Goal: Find specific page/section: Find specific page/section

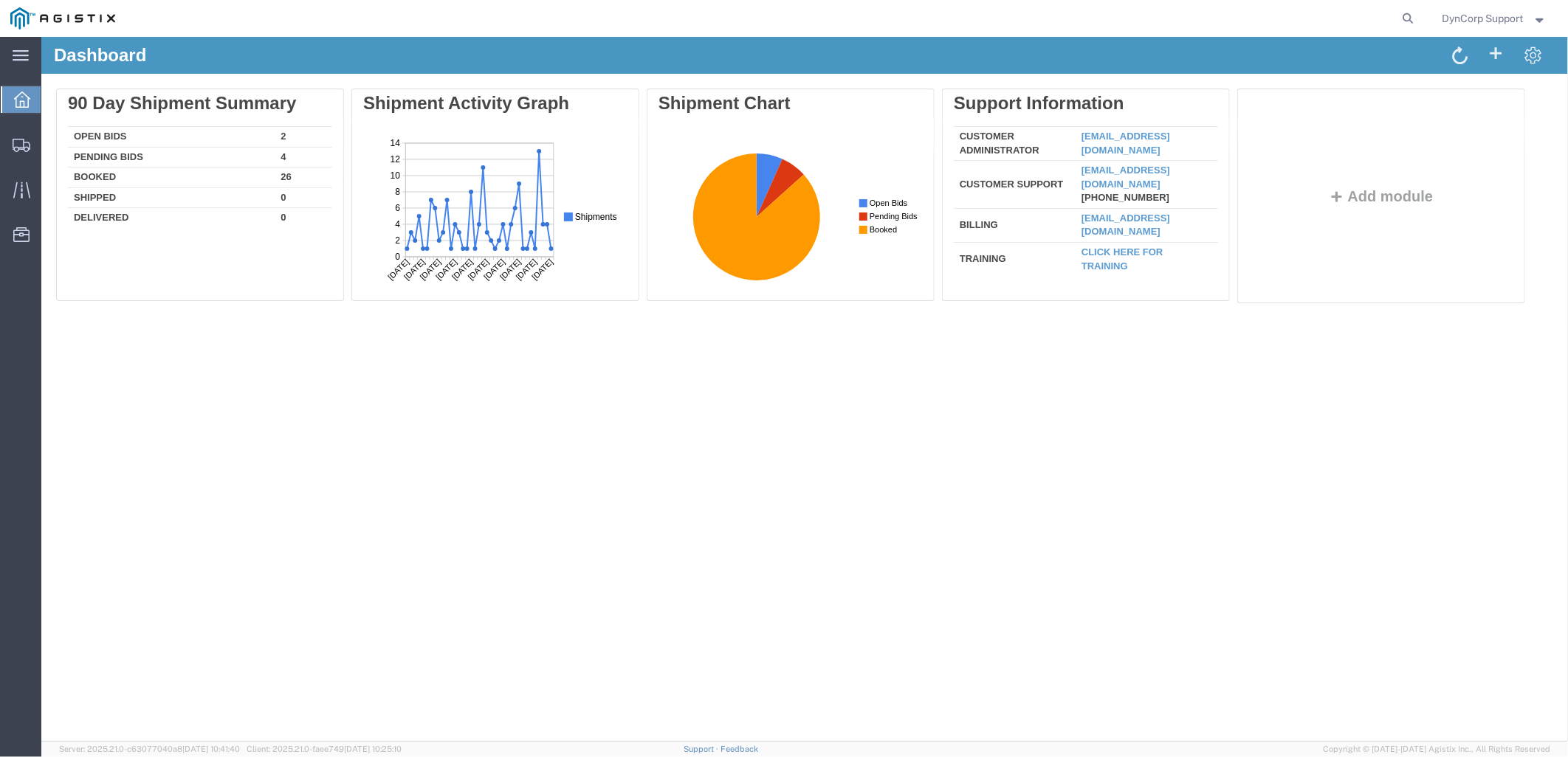
click at [318, 452] on div "Dashboard Delete 90 Day Shipment Summary Open Bids 2 Pending Bids 4 Booked 26 S…" at bounding box center [803, 389] width 1527 height 705
click at [1398, 16] on icon at bounding box center [1408, 18] width 21 height 21
click at [1281, 28] on input "search" at bounding box center [1173, 18] width 449 height 36
paste input "57139970"
type input "57139970"
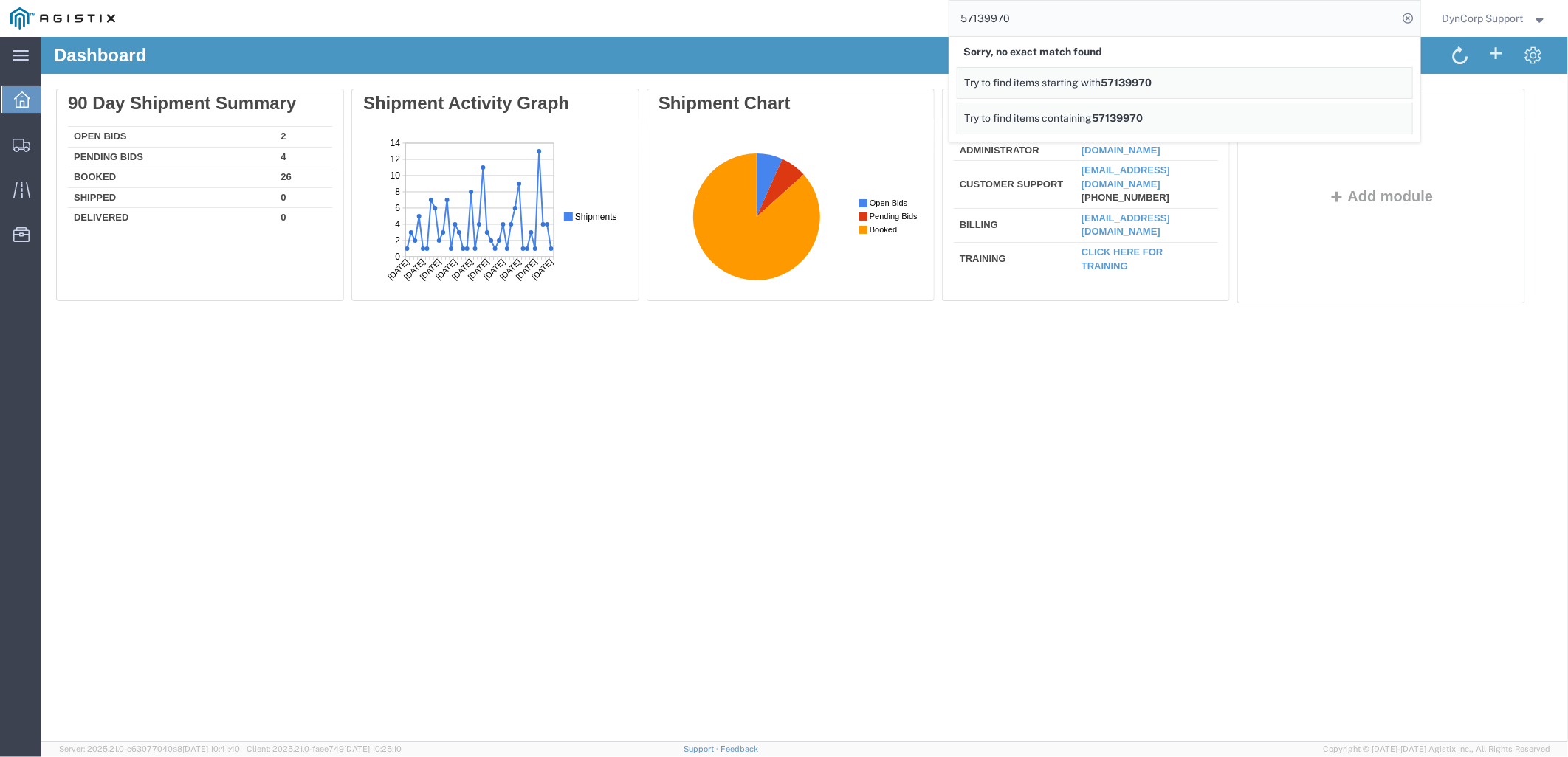
click at [1557, 134] on div "Delete 90 Day Shipment Summary Open Bids 2 Pending Bids 4 Booked 26 Shipped 0 D…" at bounding box center [803, 198] width 1527 height 251
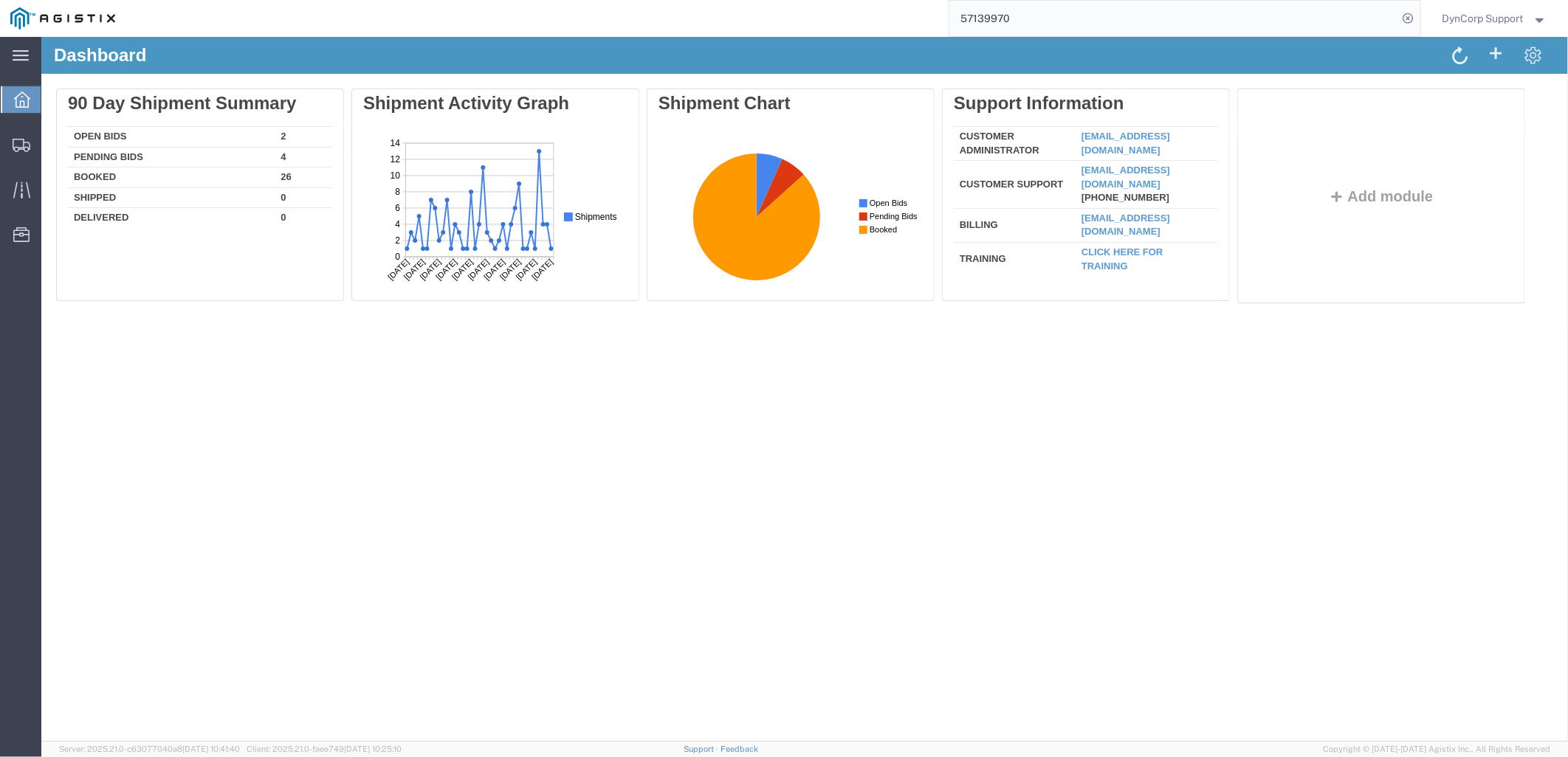
click at [1532, 0] on div "DynCorp Support" at bounding box center [1494, 18] width 127 height 37
click at [1528, 18] on span "DynCorp Support" at bounding box center [1495, 18] width 104 height 17
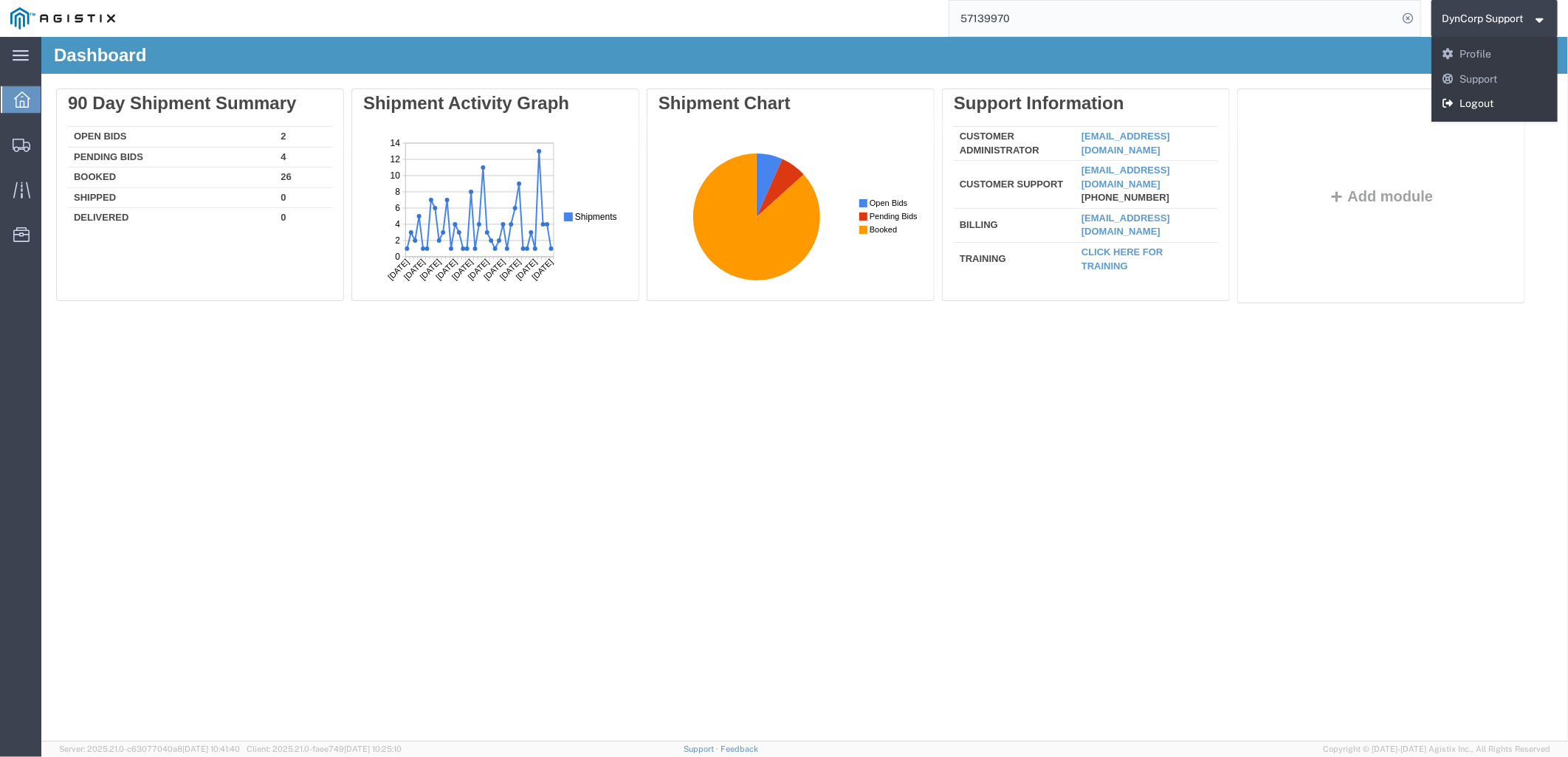
click at [1472, 114] on link "Logout" at bounding box center [1494, 104] width 127 height 25
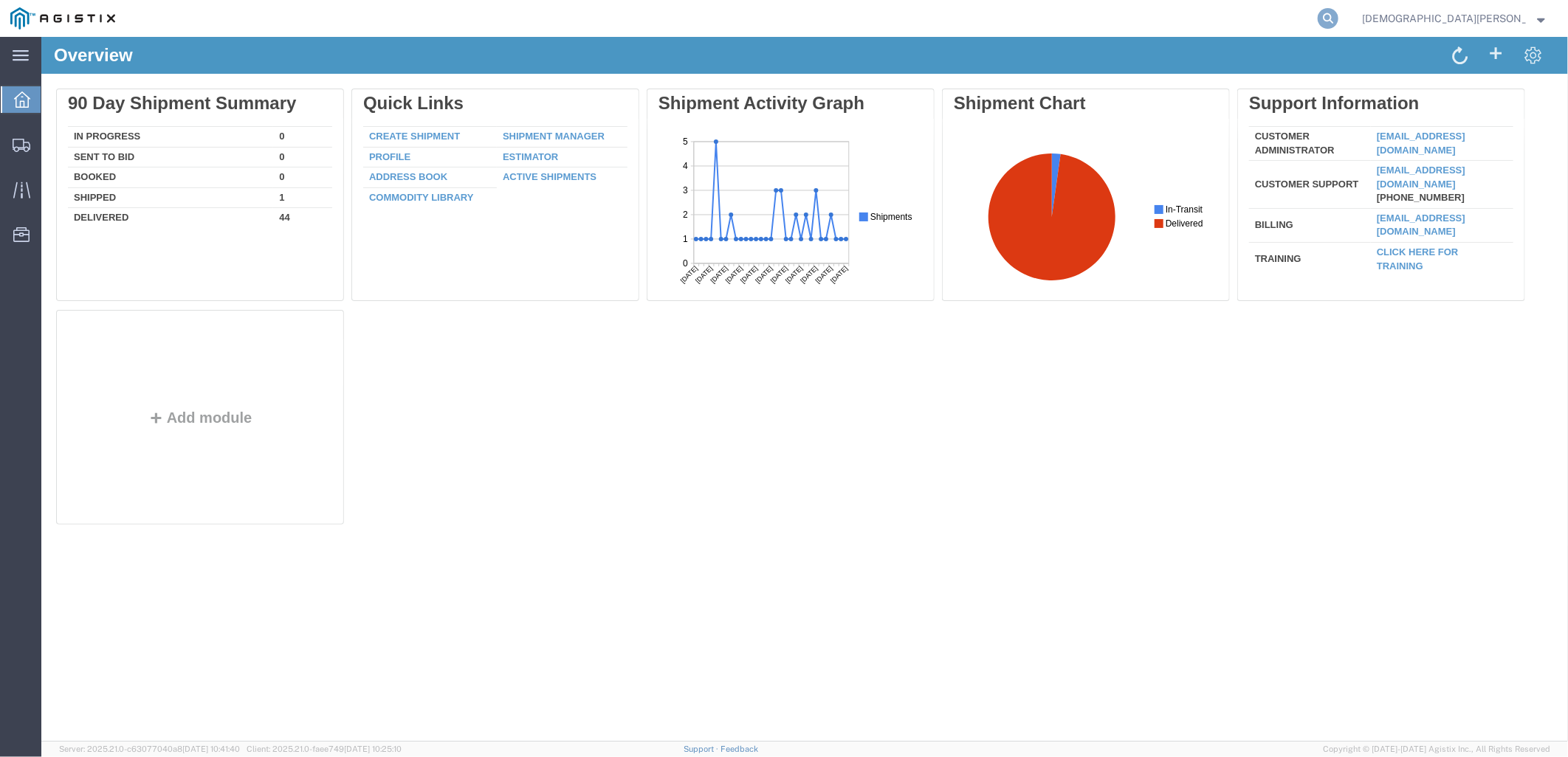
click at [1338, 13] on icon at bounding box center [1328, 18] width 21 height 21
click at [1177, 21] on input "search" at bounding box center [1093, 18] width 449 height 36
paste input "57139970"
type input "57139970"
click at [1338, 17] on icon at bounding box center [1328, 18] width 21 height 21
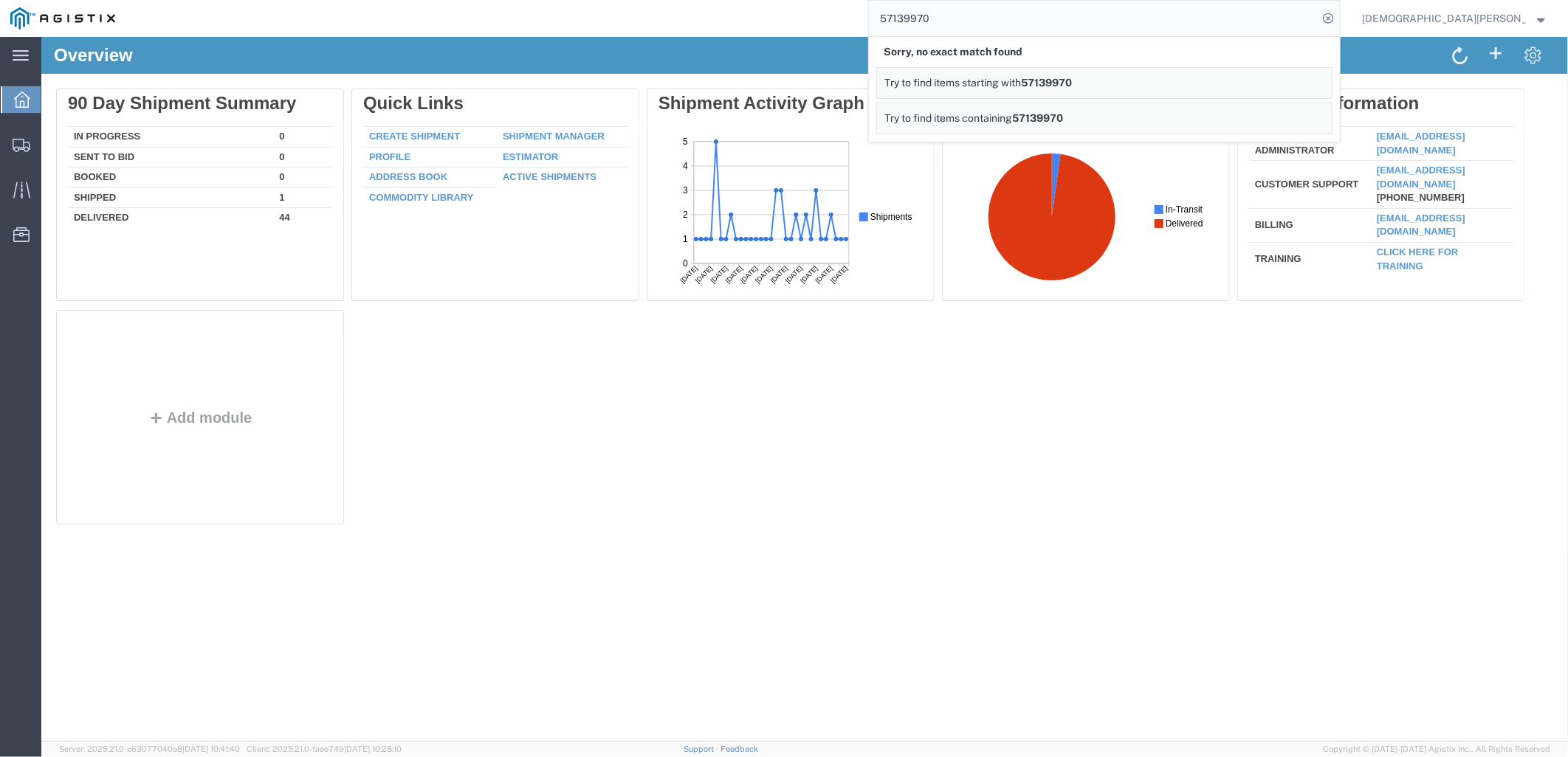
click at [651, 488] on div "Delete 90 Day Shipment Summary In Progress 0 Sent To Bid 0 Booked 0 Shipped 1 D…" at bounding box center [803, 309] width 1497 height 443
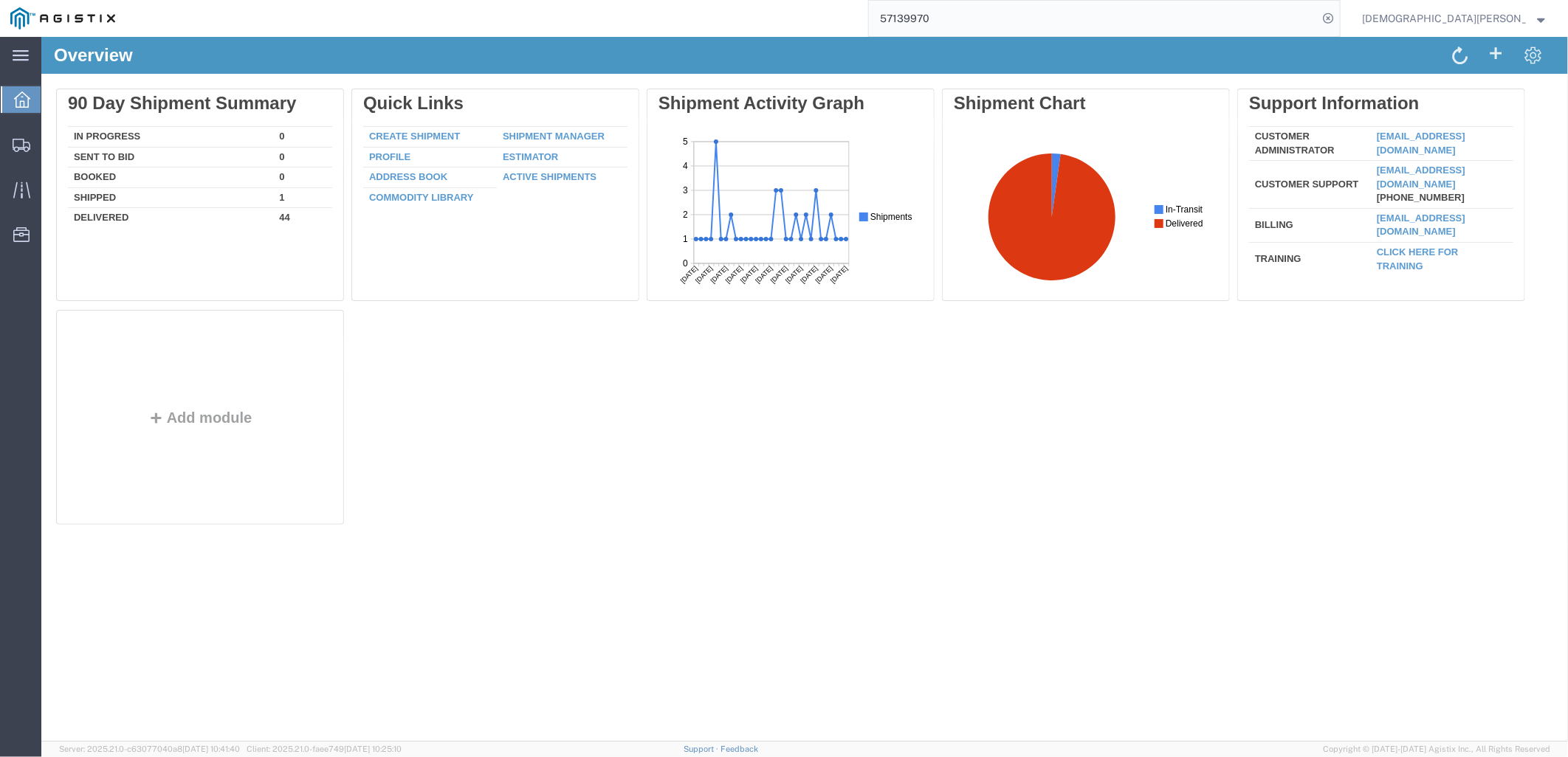
drag, startPoint x: 1031, startPoint y: 28, endPoint x: 906, endPoint y: 19, distance: 125.3
click at [906, 19] on div "57139970" at bounding box center [732, 18] width 1215 height 37
click at [1338, 20] on icon at bounding box center [1328, 18] width 21 height 21
click at [1338, 13] on icon at bounding box center [1328, 18] width 21 height 21
click at [1129, 17] on input "search" at bounding box center [1093, 18] width 449 height 36
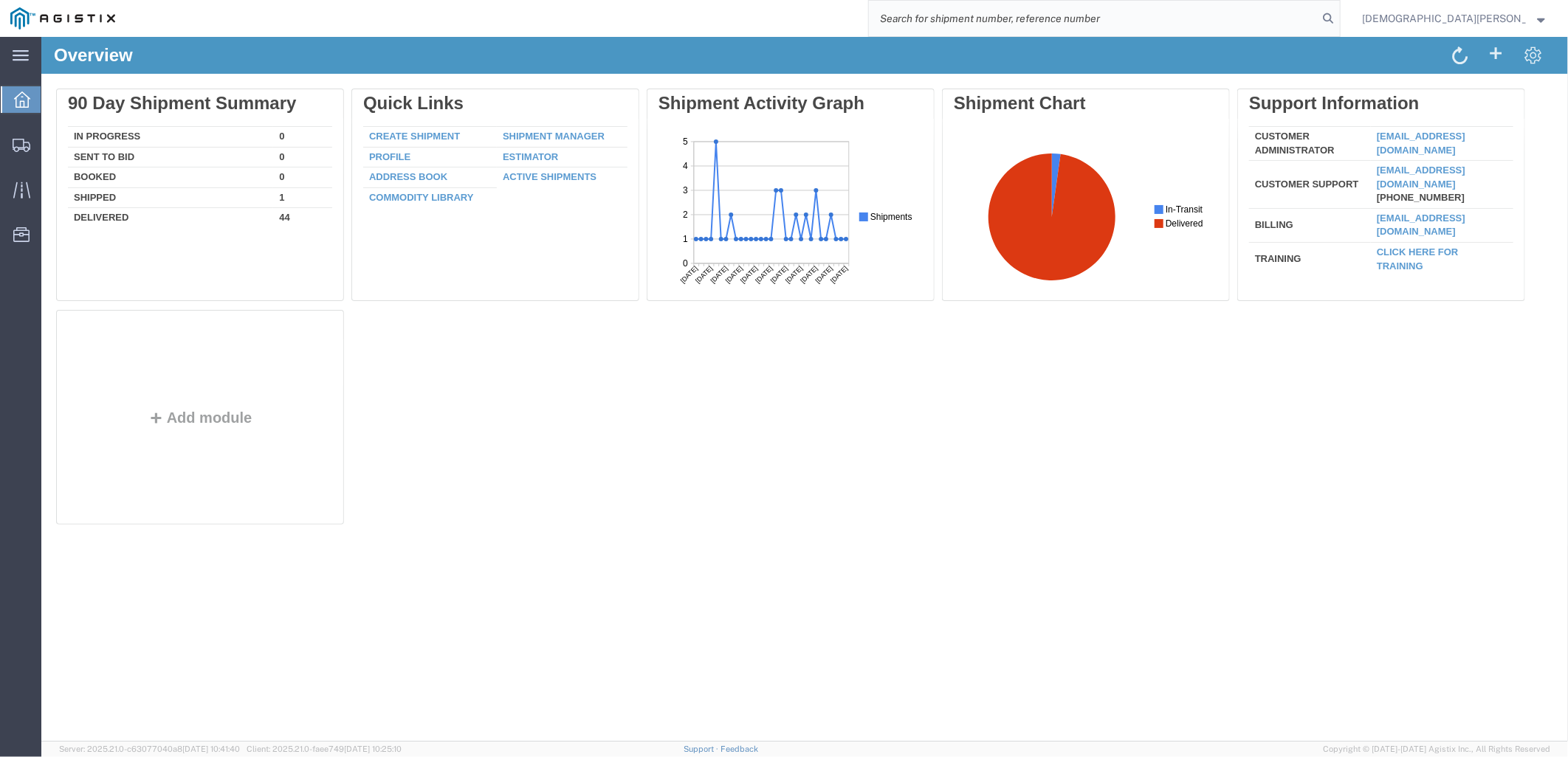
paste input "57139970"
type input "57139970"
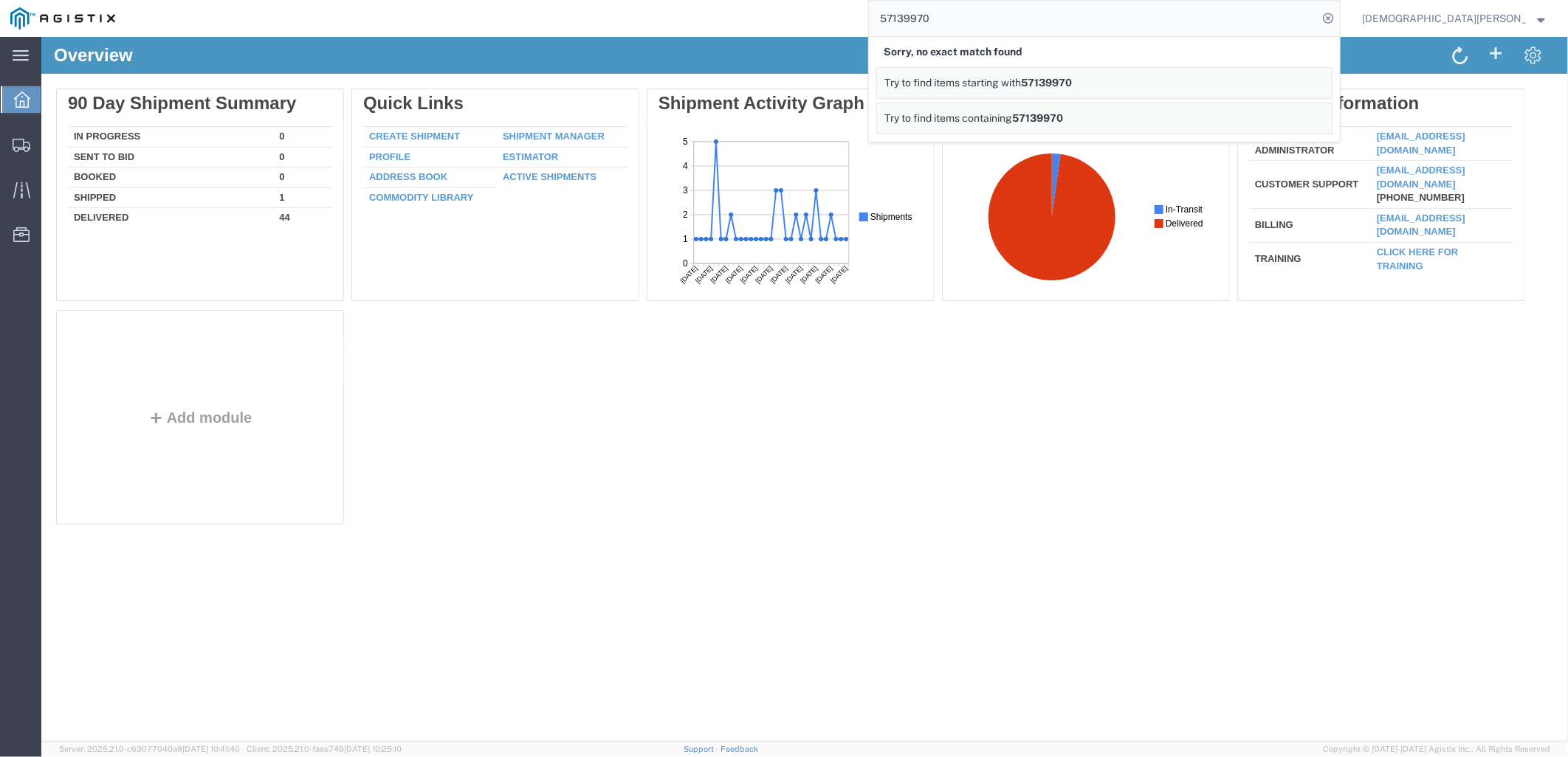
click at [1551, 18] on div "Christian Ovalles" at bounding box center [1454, 18] width 206 height 37
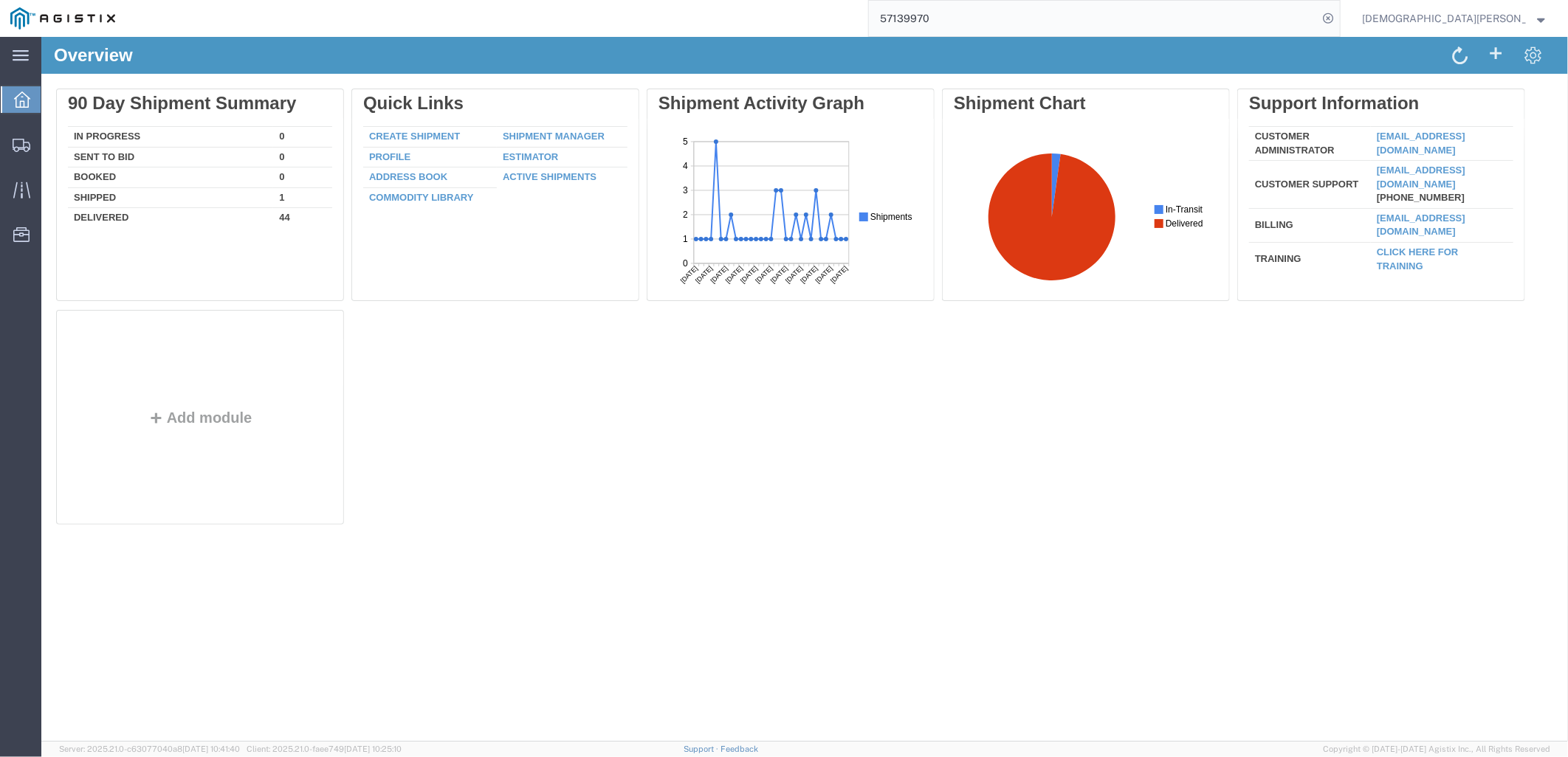
click at [1541, 18] on strong "button" at bounding box center [1541, 18] width 10 height 5
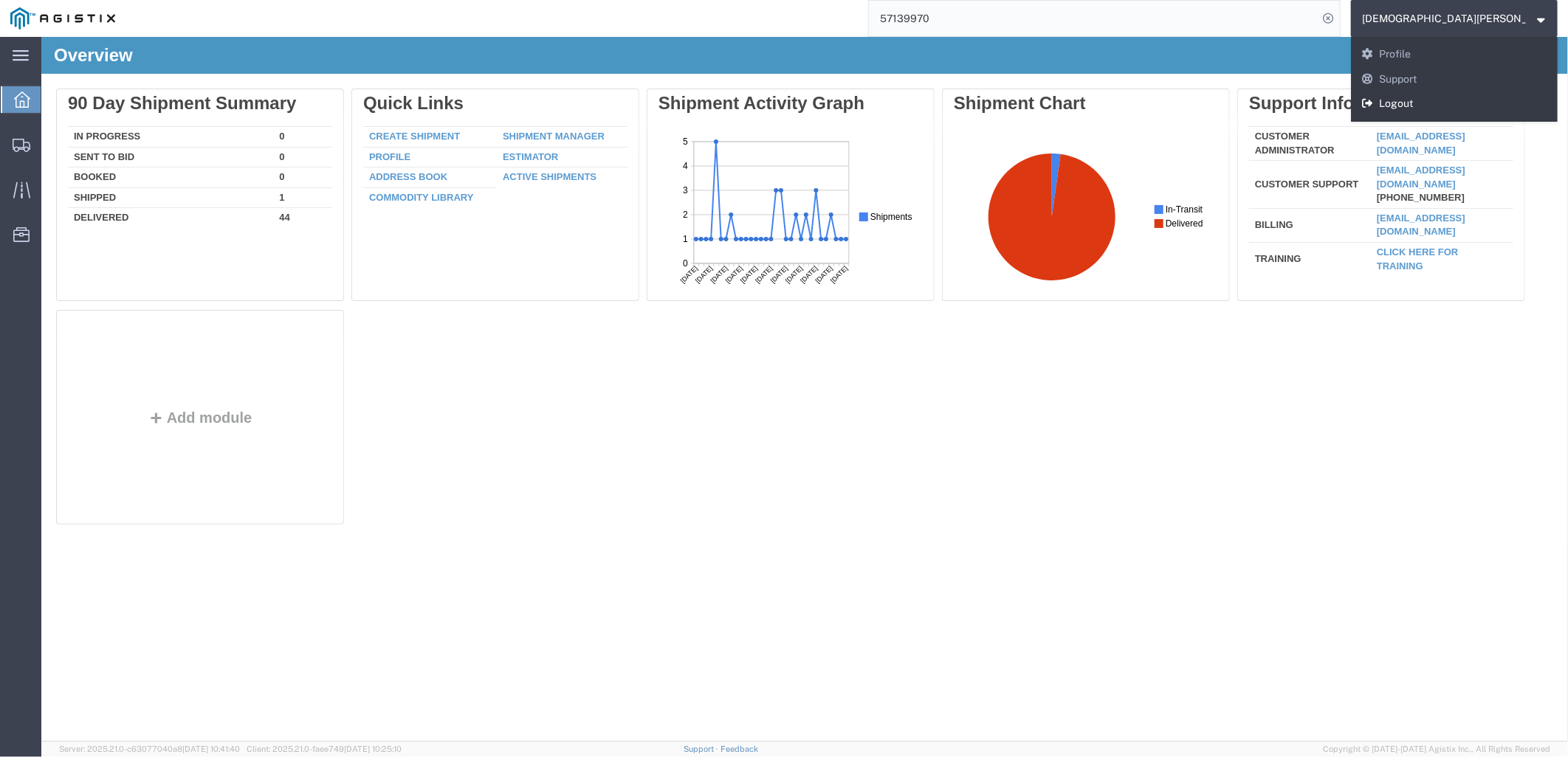
click at [1496, 99] on link "Logout" at bounding box center [1454, 104] width 206 height 25
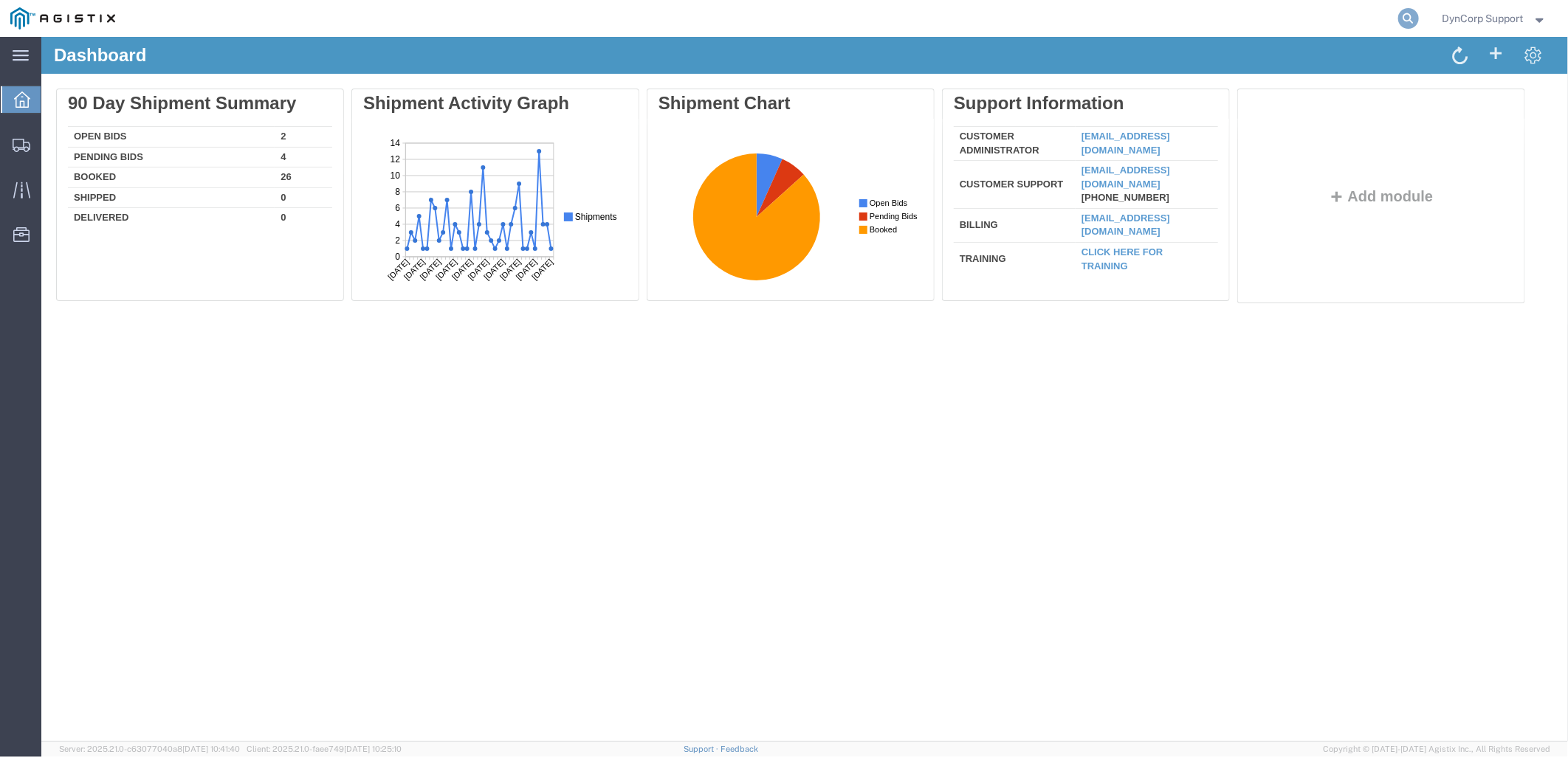
click at [1405, 22] on icon at bounding box center [1408, 18] width 21 height 21
click at [1214, 21] on input "search" at bounding box center [1173, 18] width 449 height 36
paste input "57139970"
type input "57139970"
click at [1401, 12] on icon at bounding box center [1408, 18] width 21 height 21
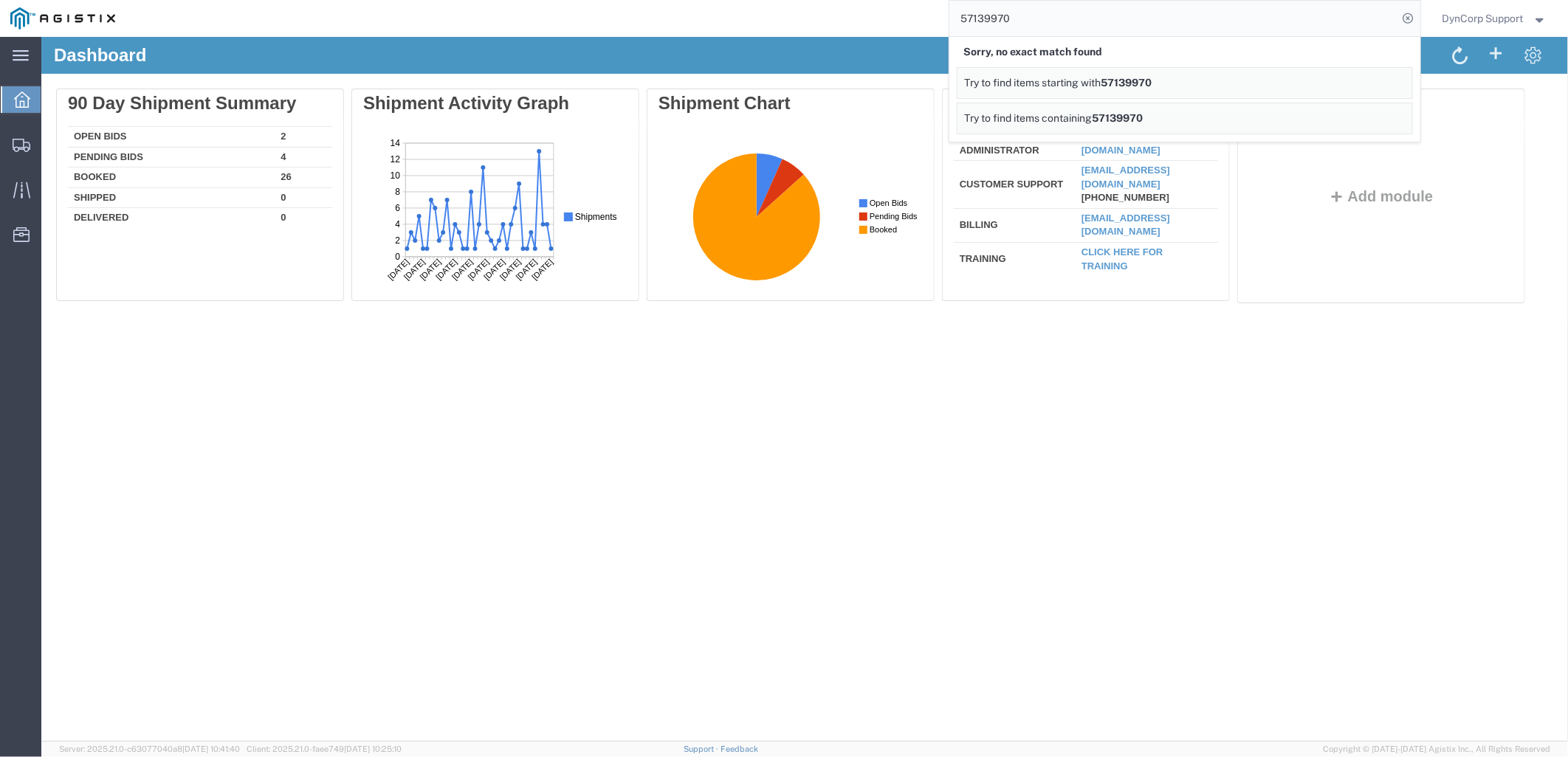
click at [1267, 485] on div "Dashboard Delete 90 Day Shipment Summary Open Bids 2 Pending Bids 4 Booked 26 S…" at bounding box center [803, 389] width 1527 height 705
